Goal: Task Accomplishment & Management: Complete application form

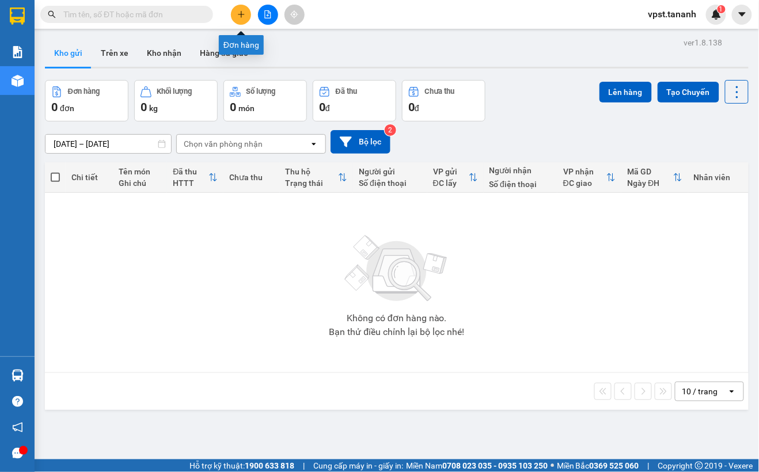
click at [244, 17] on icon "plus" at bounding box center [241, 14] width 8 height 8
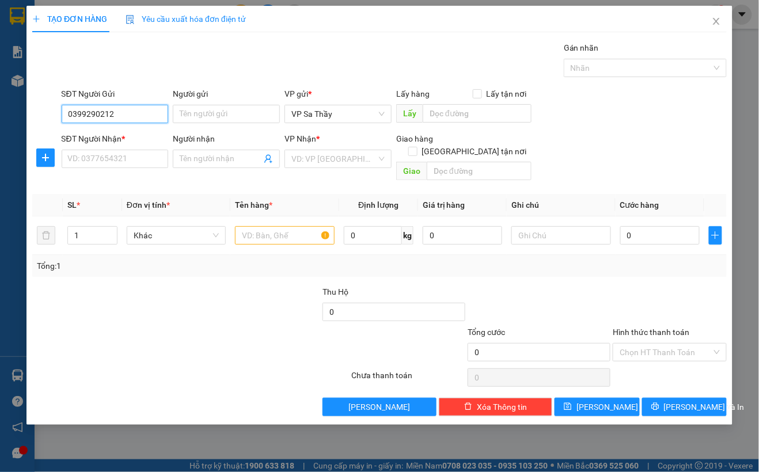
click at [101, 114] on input "0399290212" at bounding box center [115, 114] width 107 height 18
click at [100, 112] on input "0399290212" at bounding box center [115, 114] width 107 height 18
drag, startPoint x: 86, startPoint y: 112, endPoint x: 96, endPoint y: 113, distance: 9.3
click at [86, 111] on input "0399290212" at bounding box center [115, 114] width 107 height 18
type input "0399290212"
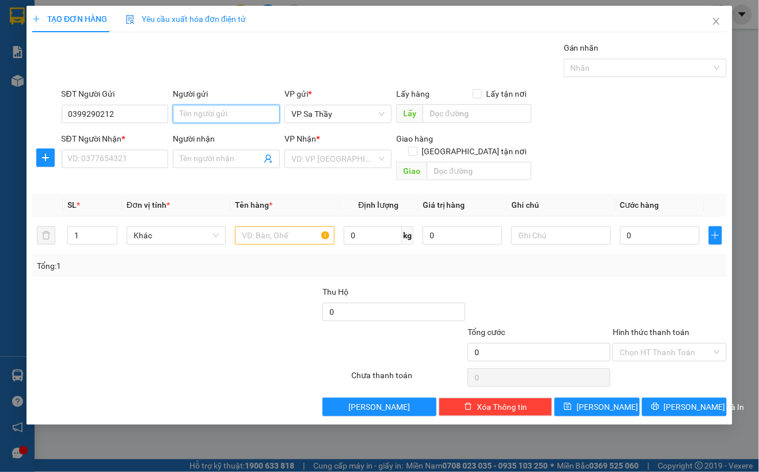
click at [190, 107] on input "Người gửi" at bounding box center [226, 114] width 107 height 18
type input "THẦY MÃO"
click at [130, 161] on input "SĐT Người Nhận *" at bounding box center [115, 159] width 107 height 18
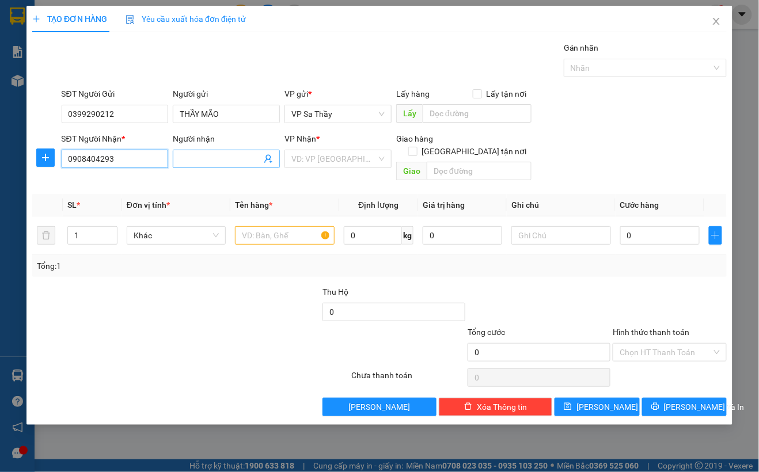
type input "0908404293"
click at [233, 159] on input "Người nhận" at bounding box center [221, 159] width 82 height 13
type input "ANH ĐỨC"
click at [260, 226] on input "text" at bounding box center [284, 235] width 99 height 18
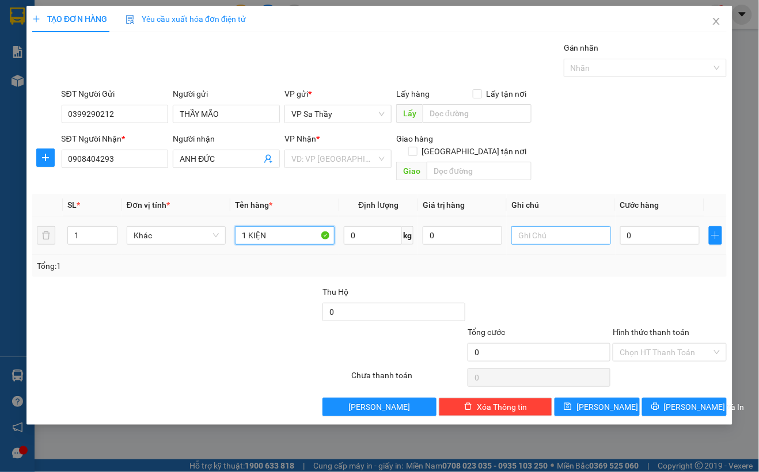
type input "1 KIỆN"
click at [533, 226] on input "text" at bounding box center [561, 235] width 99 height 18
type input "MẬT ONG"
click at [626, 227] on input "0" at bounding box center [659, 235] width 79 height 18
click at [623, 231] on input "0" at bounding box center [659, 235] width 79 height 18
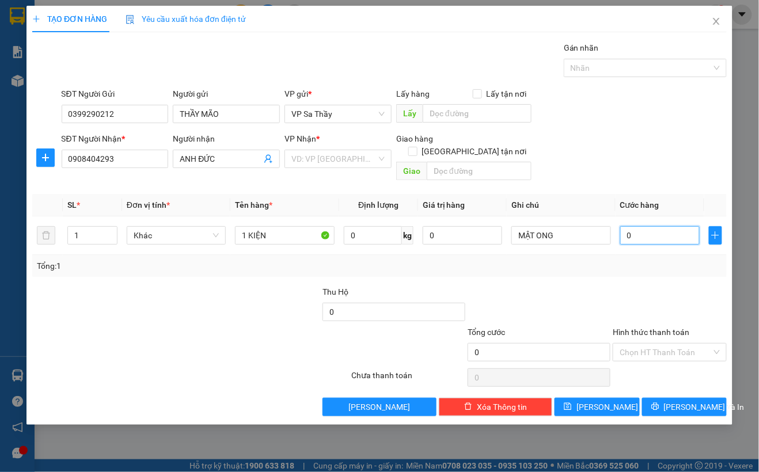
type input "80"
type input "800"
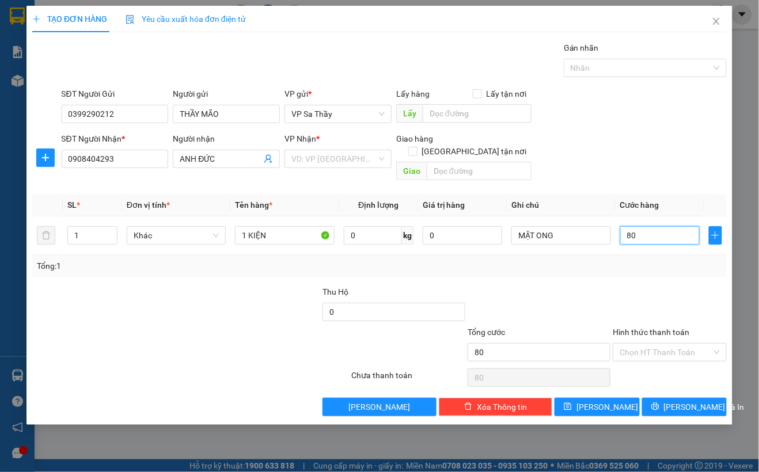
type input "800"
type input "8.000"
type input "80.000"
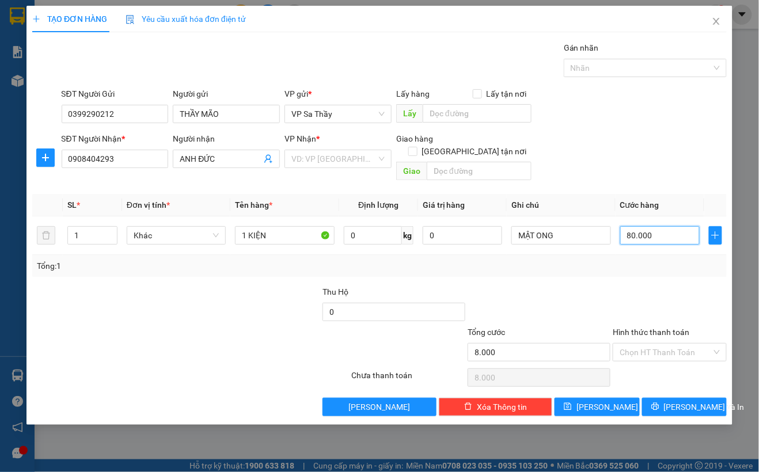
type input "80.000"
click at [370, 157] on input "search" at bounding box center [333, 158] width 85 height 17
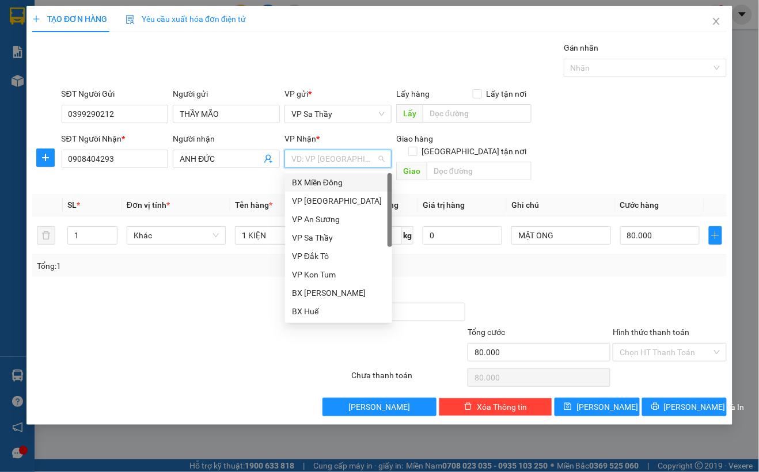
click at [336, 180] on div "BX Miền Đông" at bounding box center [338, 182] width 93 height 13
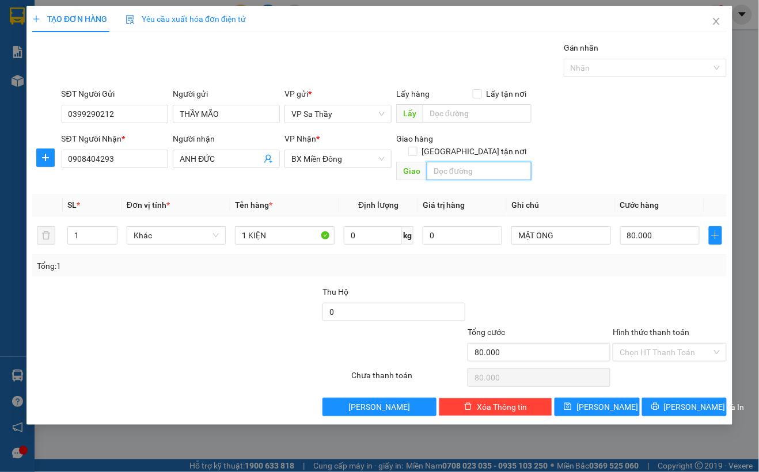
click at [459, 162] on input "text" at bounding box center [479, 171] width 104 height 18
type input "GẦN CỔNG CHÀO BD"
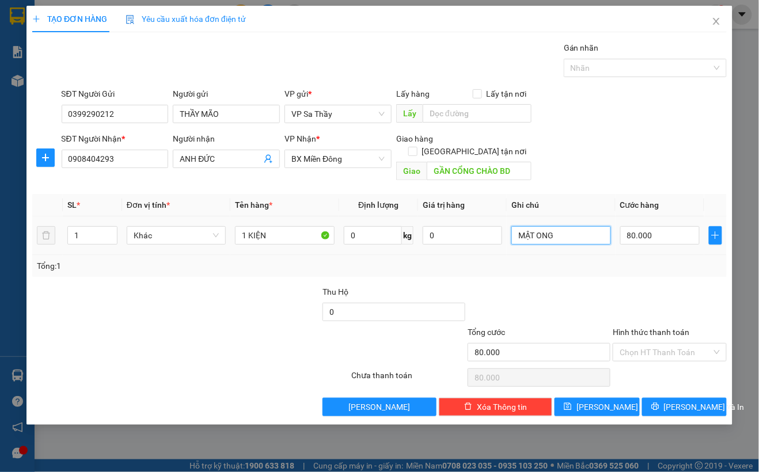
click at [570, 226] on input "MẬT ONG" at bounding box center [561, 235] width 99 height 18
type input "MẬT ONG (GỌI TRC 30P)"
click at [678, 401] on span "Lưu và In" at bounding box center [704, 407] width 81 height 13
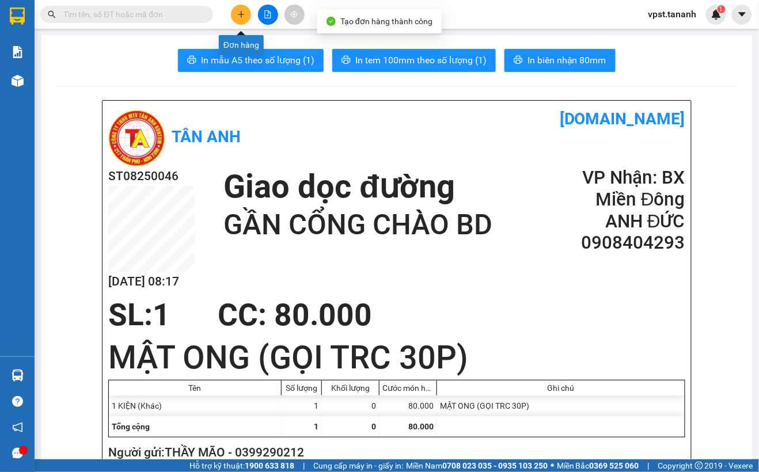
click at [244, 12] on icon "plus" at bounding box center [241, 14] width 8 height 8
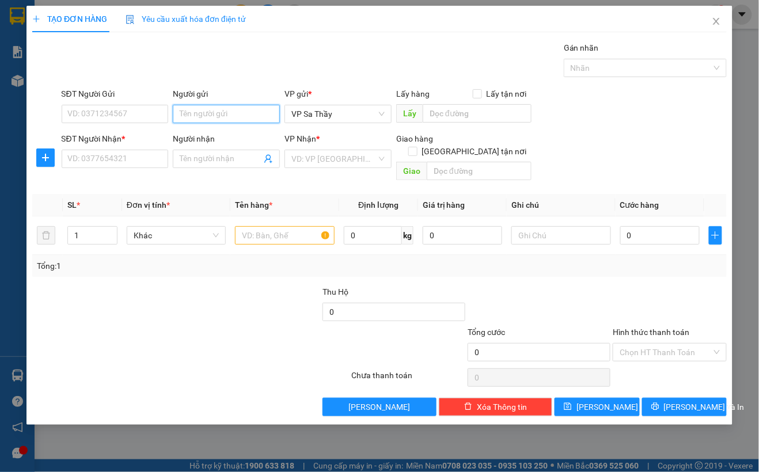
click at [212, 115] on input "Người gửi" at bounding box center [226, 114] width 107 height 18
type input "T"
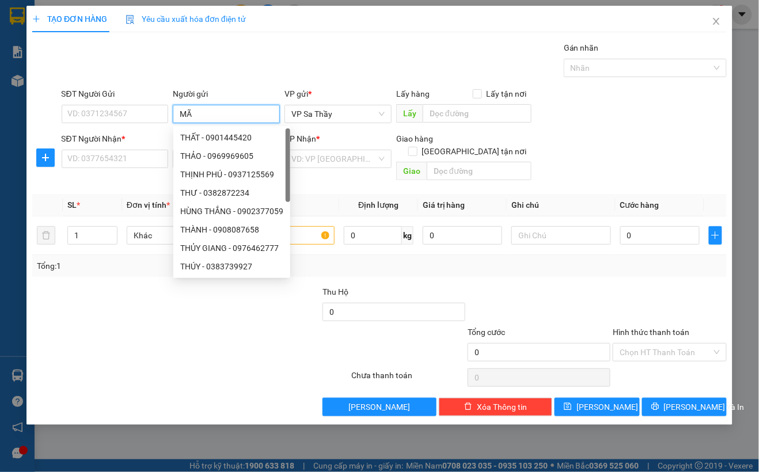
type input "MÃO"
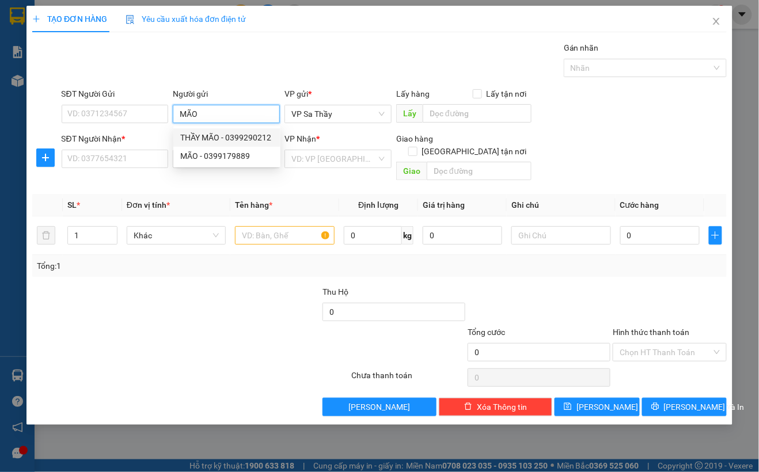
click at [219, 139] on div "THẦY MÃO - 0399290212" at bounding box center [226, 137] width 93 height 13
type input "0399290212"
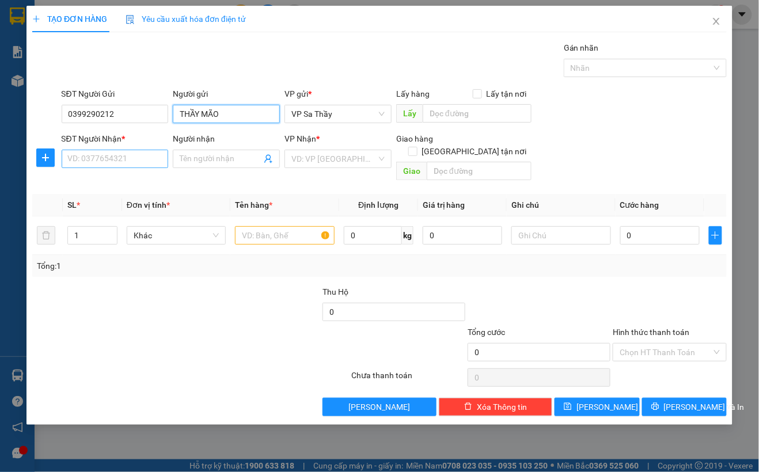
type input "THẦY MÃO"
click at [123, 162] on input "SĐT Người Nhận *" at bounding box center [115, 159] width 107 height 18
click at [219, 157] on input "Người nhận" at bounding box center [221, 159] width 82 height 13
type input "A THỜI"
click at [92, 157] on input "SĐT Người Nhận *" at bounding box center [115, 159] width 107 height 18
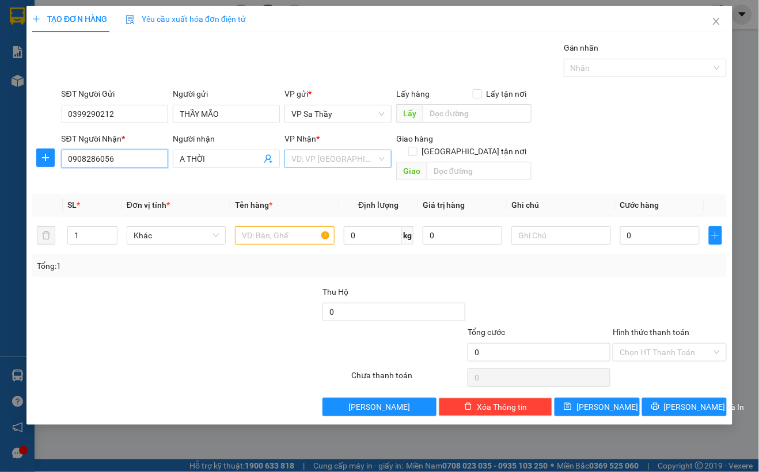
type input "0908286056"
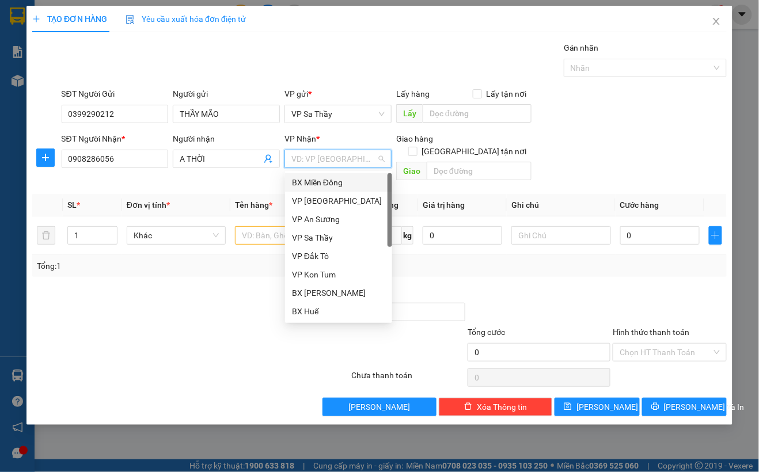
click at [350, 154] on input "search" at bounding box center [333, 158] width 85 height 17
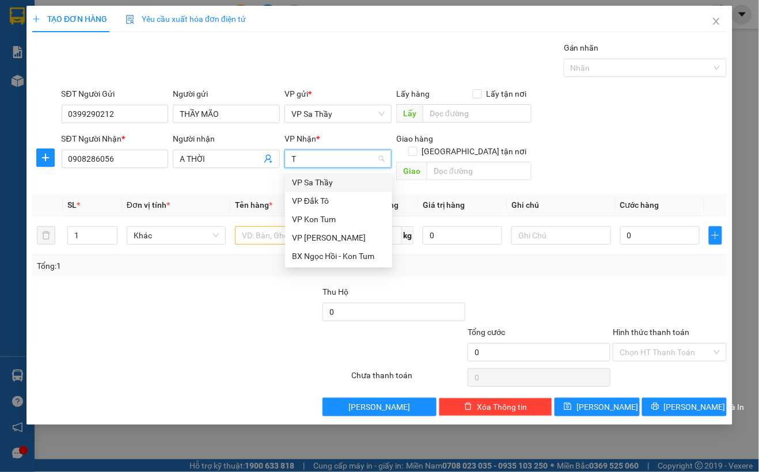
type input "TH"
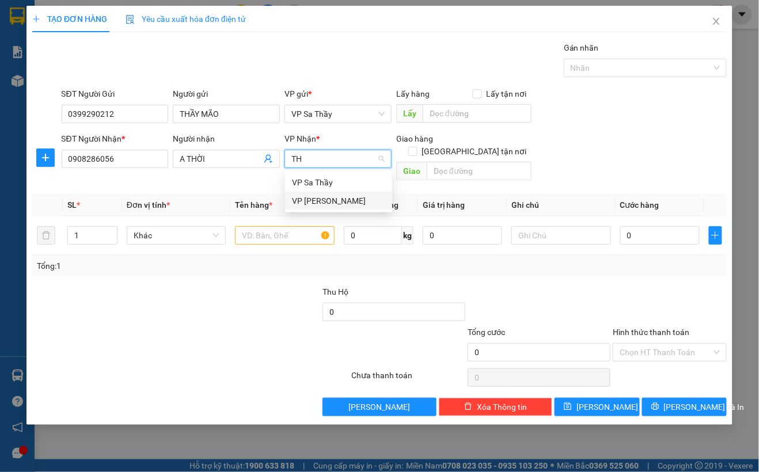
click at [370, 195] on div "VP Thành Thái" at bounding box center [338, 201] width 93 height 13
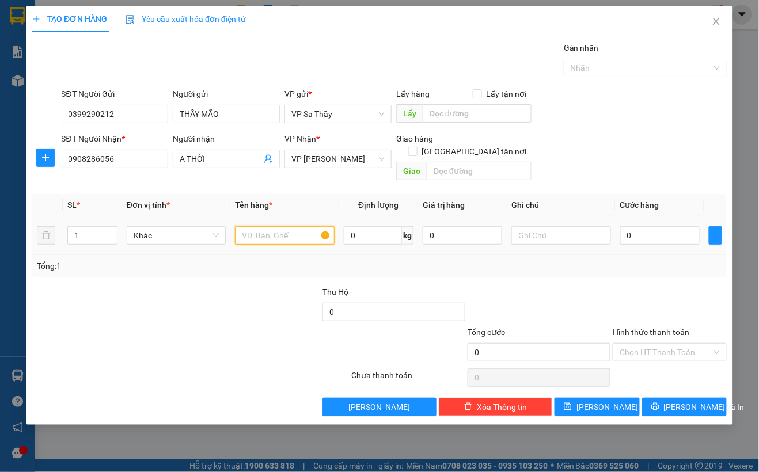
click at [256, 226] on input "text" at bounding box center [284, 235] width 99 height 18
type input "1 BAO XANH"
click at [524, 229] on input "text" at bounding box center [561, 235] width 99 height 18
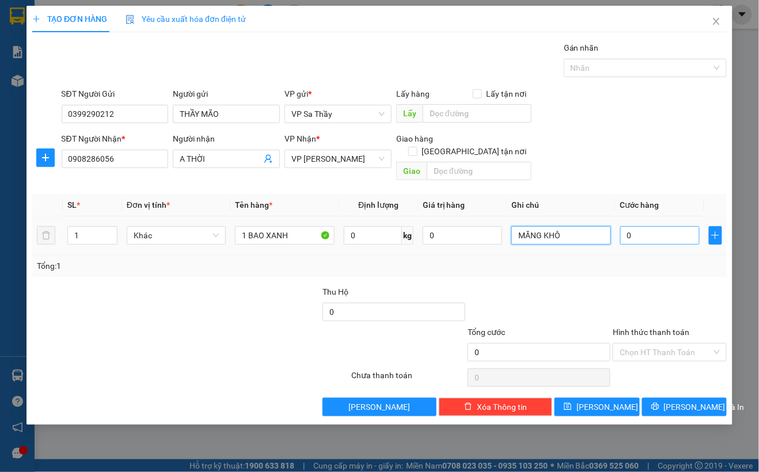
type input "MĂNG KHÔ"
click at [621, 227] on input "0" at bounding box center [659, 235] width 79 height 18
type input "8"
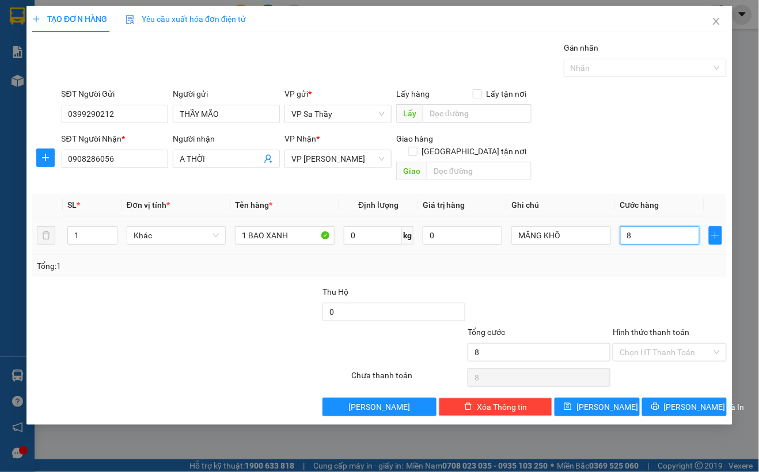
type input "80"
type input "800"
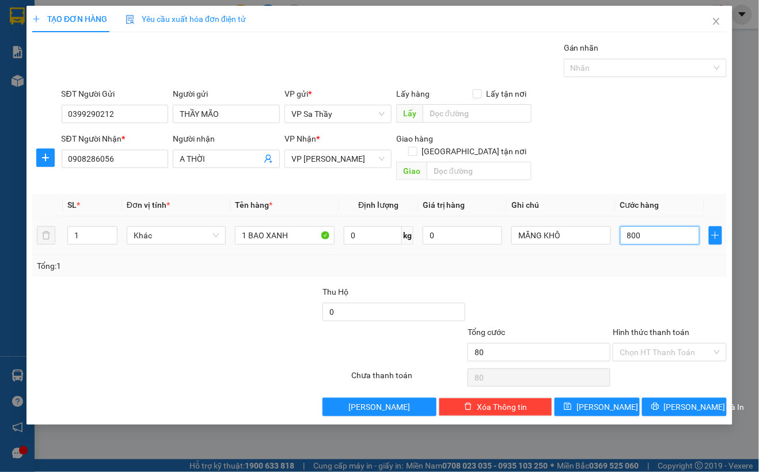
type input "800"
type input "8.000"
type input "80.000"
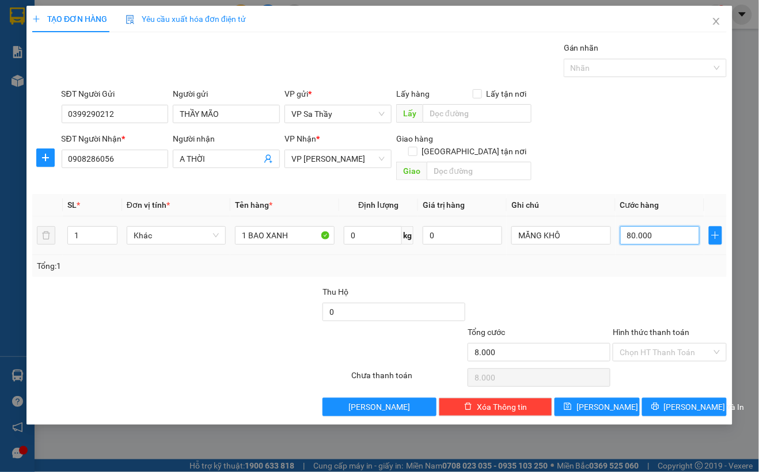
type input "80.000"
click at [676, 401] on span "Lưu và In" at bounding box center [704, 407] width 81 height 13
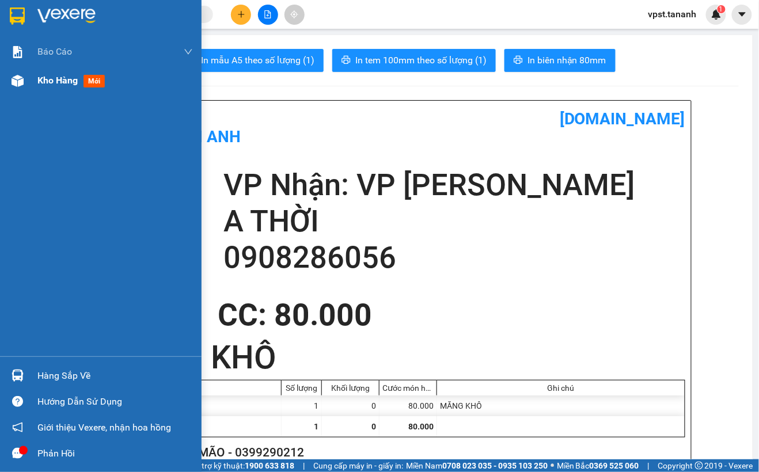
click at [42, 81] on span "Kho hàng" at bounding box center [57, 80] width 40 height 11
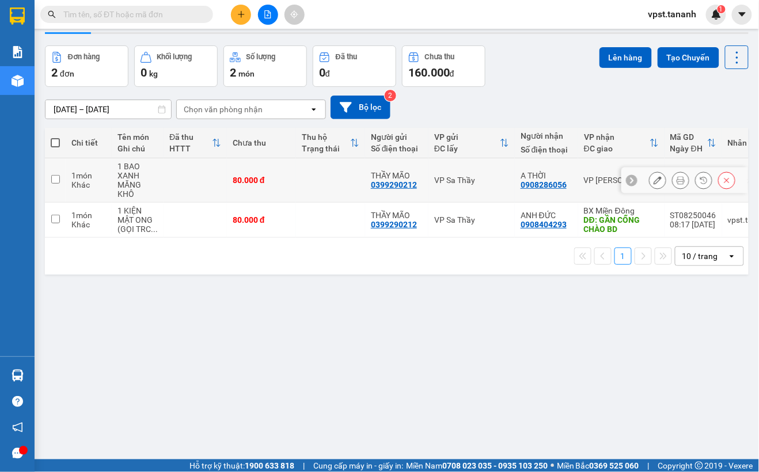
scroll to position [53, 0]
